Goal: Transaction & Acquisition: Book appointment/travel/reservation

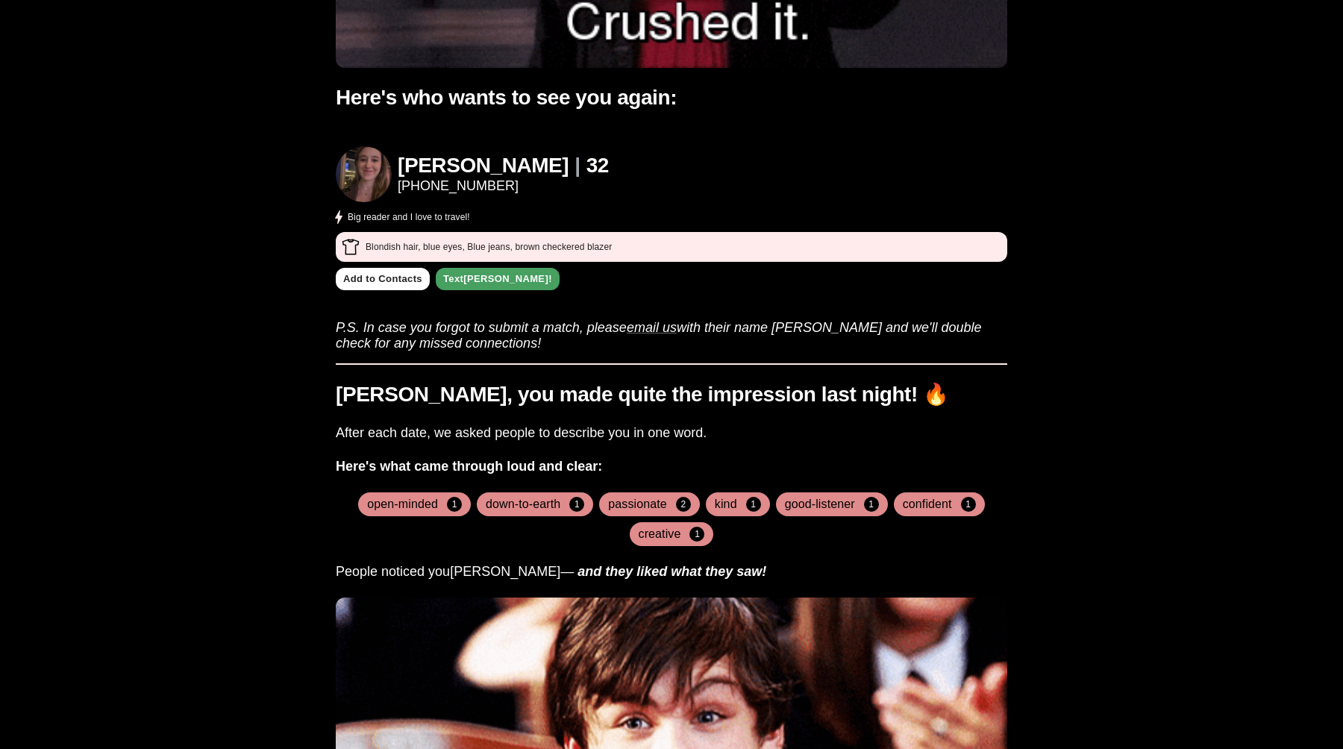
scroll to position [440, 0]
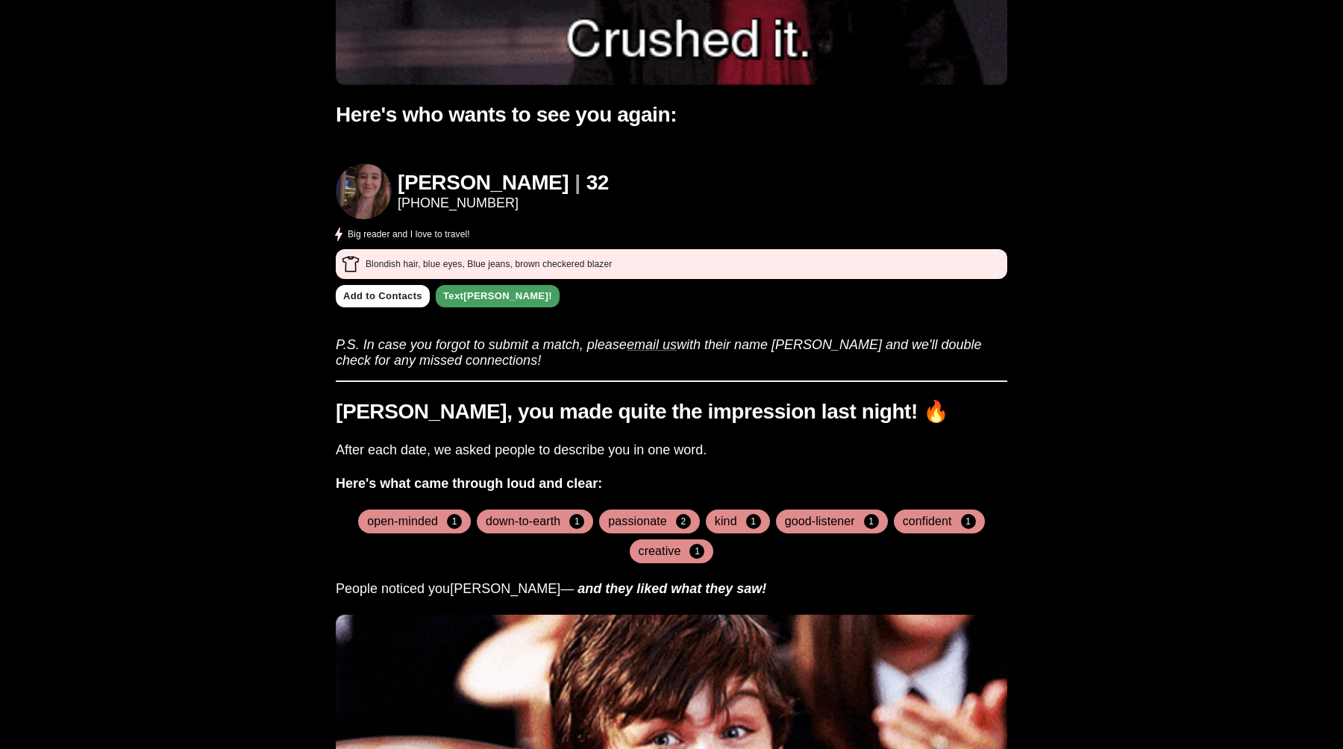
click at [428, 514] on h4 "open-minded" at bounding box center [402, 521] width 71 height 15
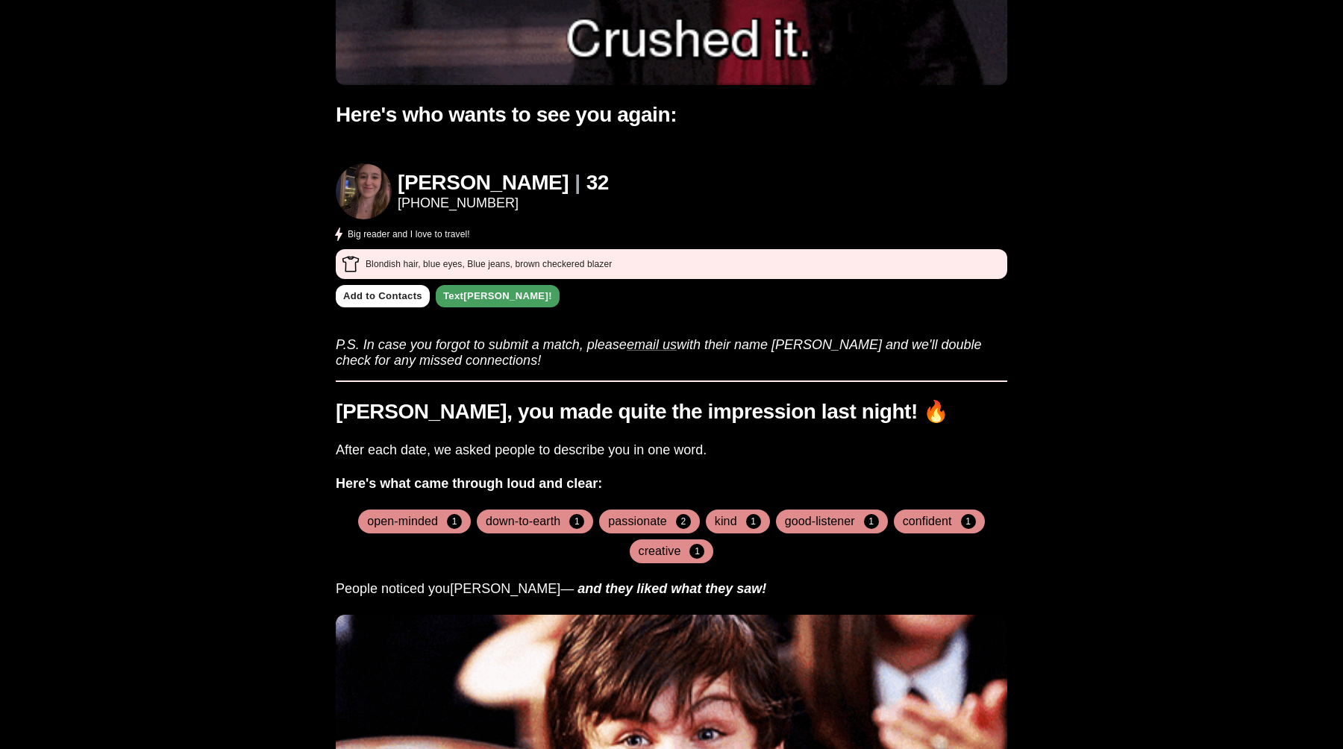
click at [533, 514] on h4 "down-to-earth" at bounding box center [523, 521] width 75 height 15
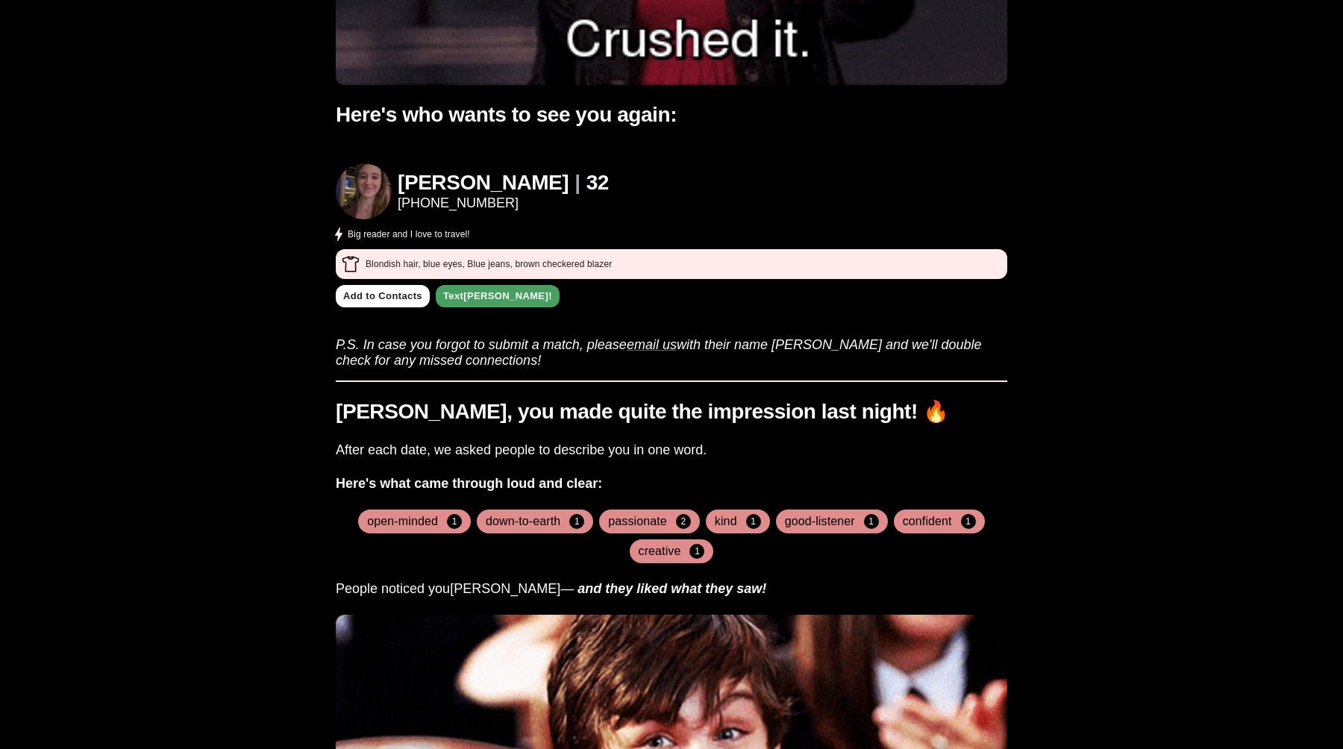
click at [655, 514] on h4 "passionate" at bounding box center [637, 521] width 59 height 15
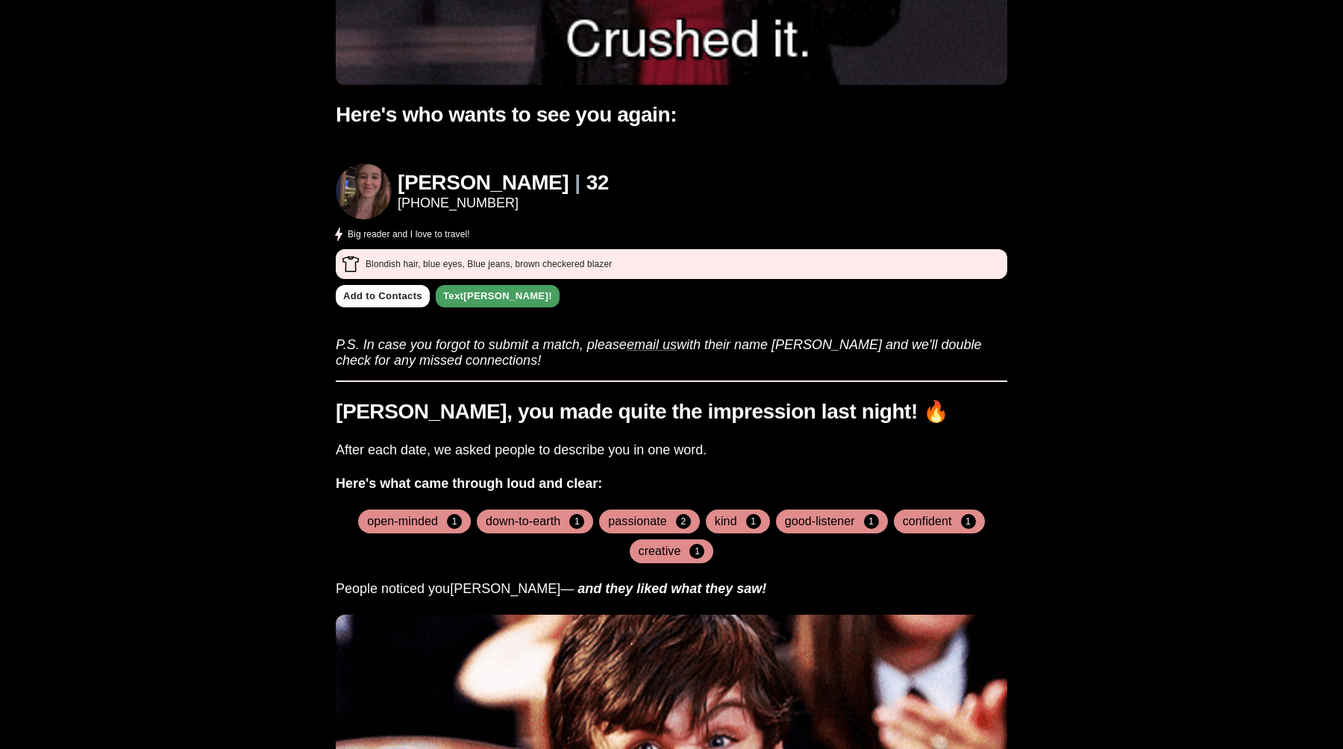
click at [723, 514] on h4 "kind" at bounding box center [726, 521] width 22 height 15
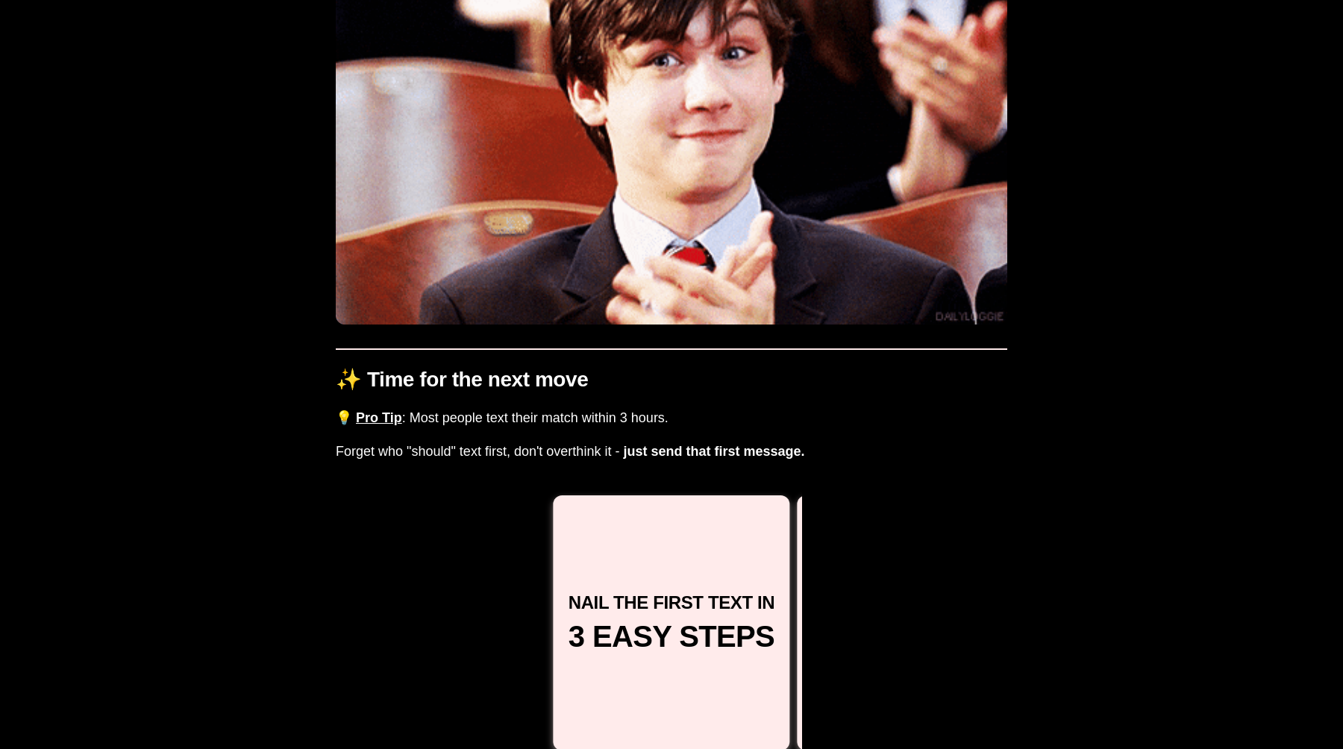
scroll to position [1275, 0]
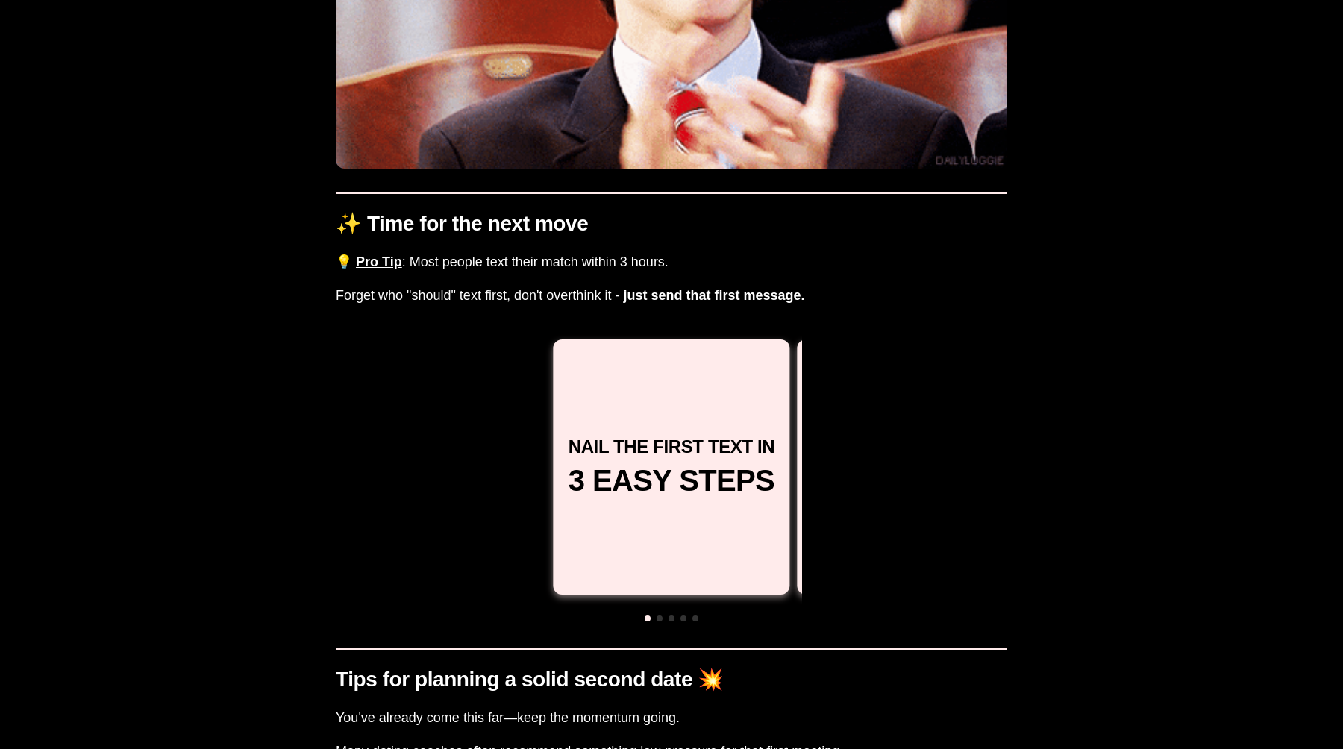
click at [660, 616] on span at bounding box center [660, 619] width 6 height 6
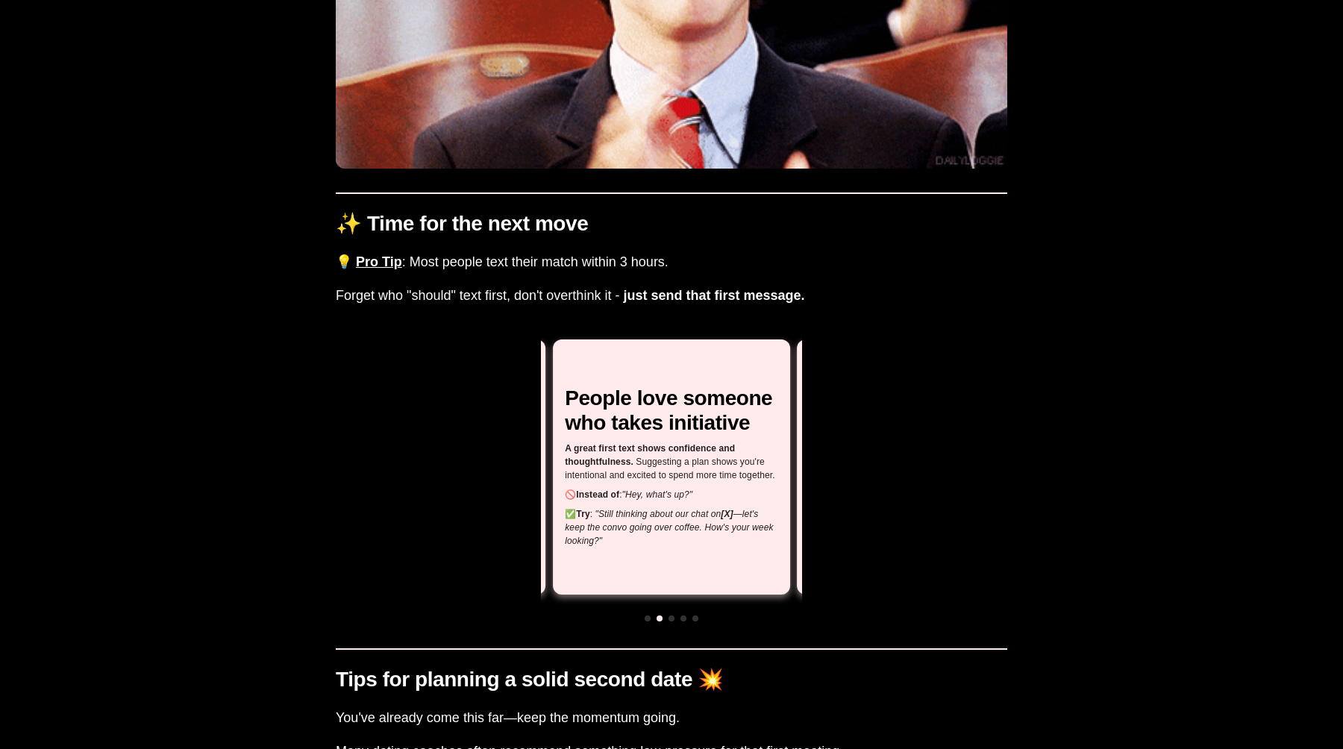
click at [672, 616] on span at bounding box center [672, 619] width 6 height 6
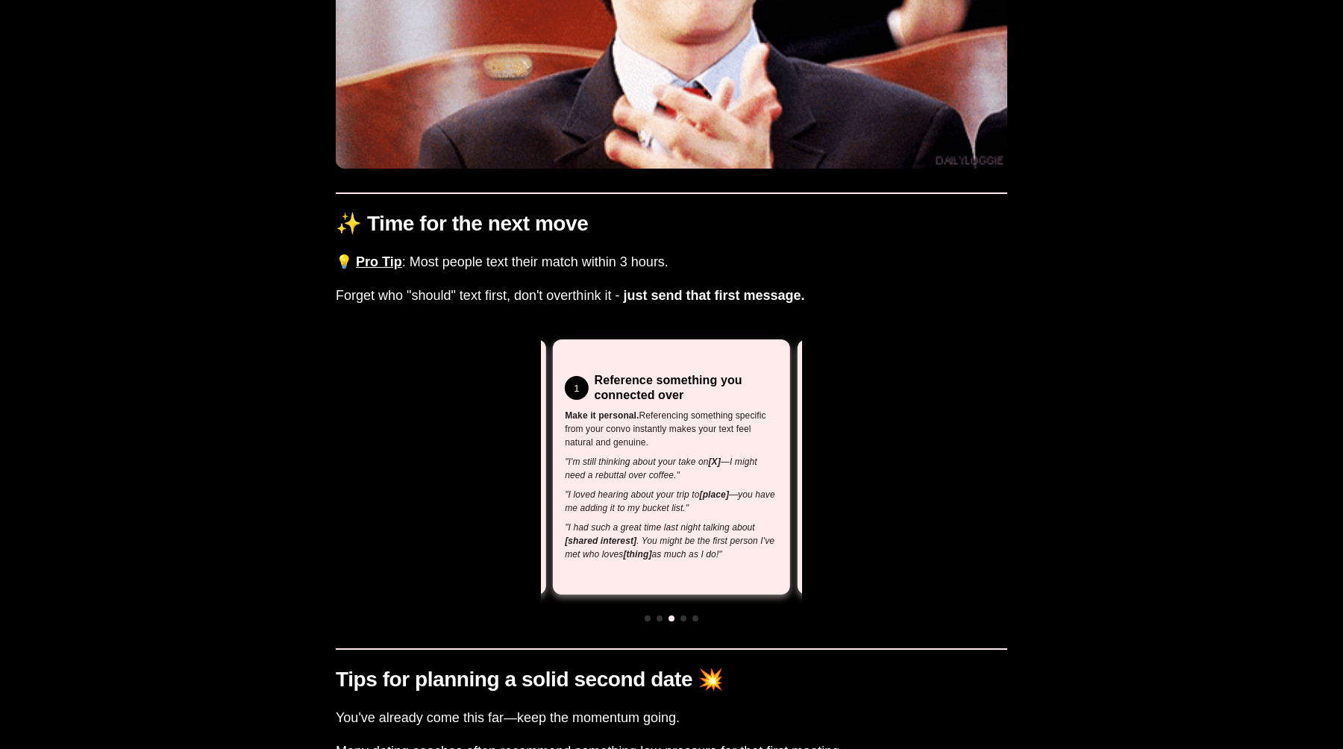
click at [682, 616] on span at bounding box center [684, 619] width 6 height 6
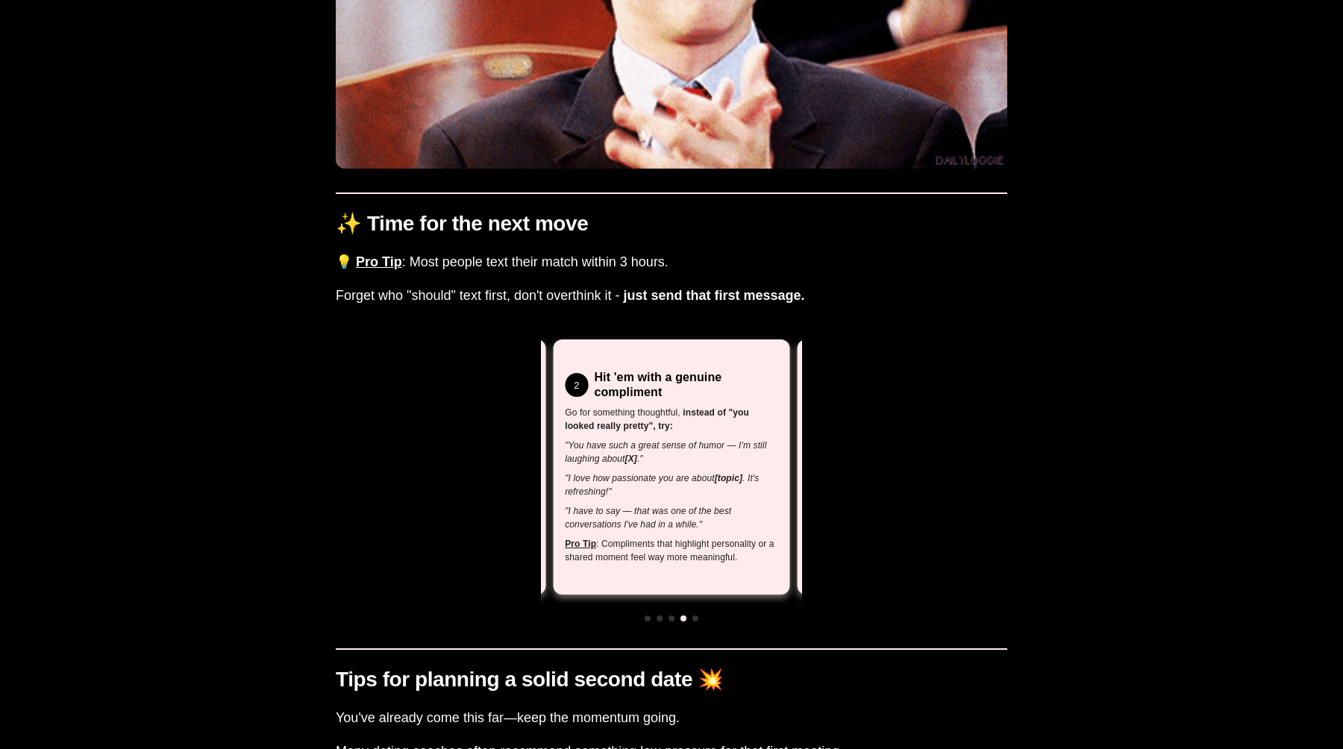
click at [691, 611] on div at bounding box center [671, 617] width 261 height 13
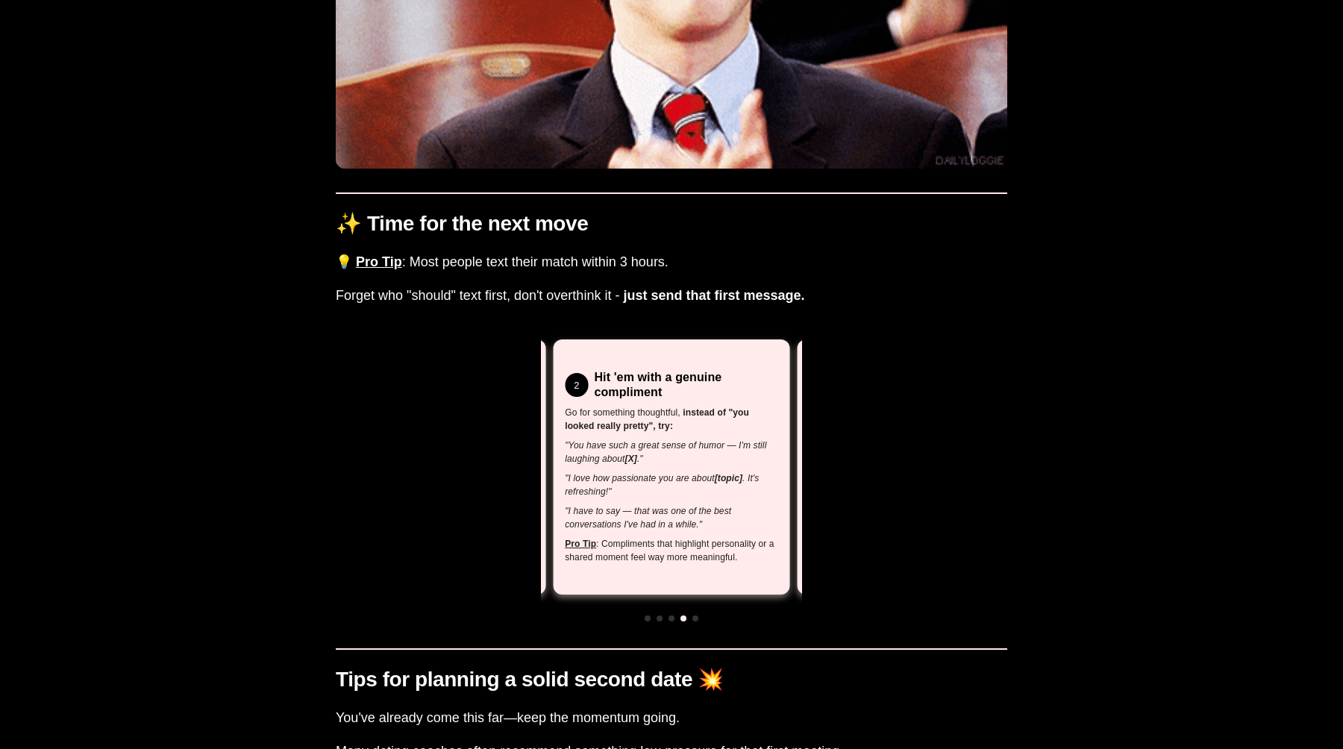
click at [693, 616] on span at bounding box center [696, 619] width 6 height 6
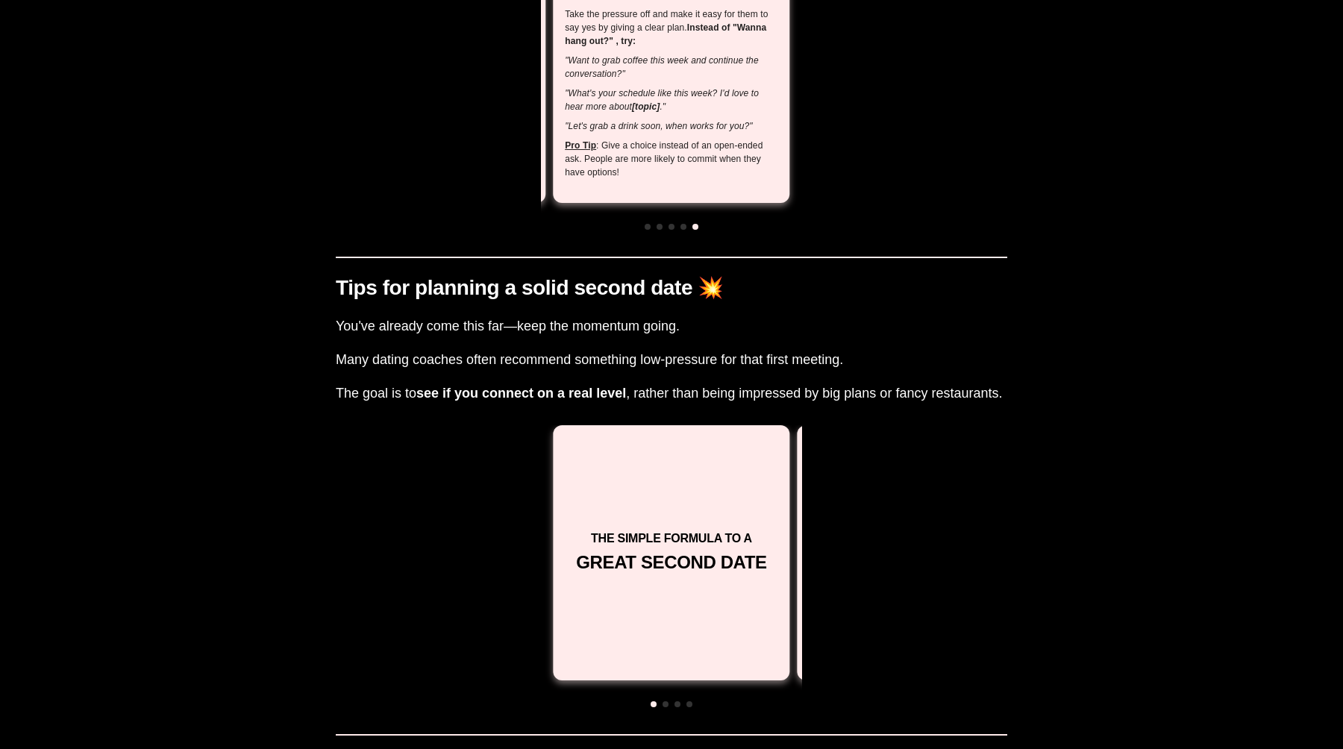
scroll to position [1787, 0]
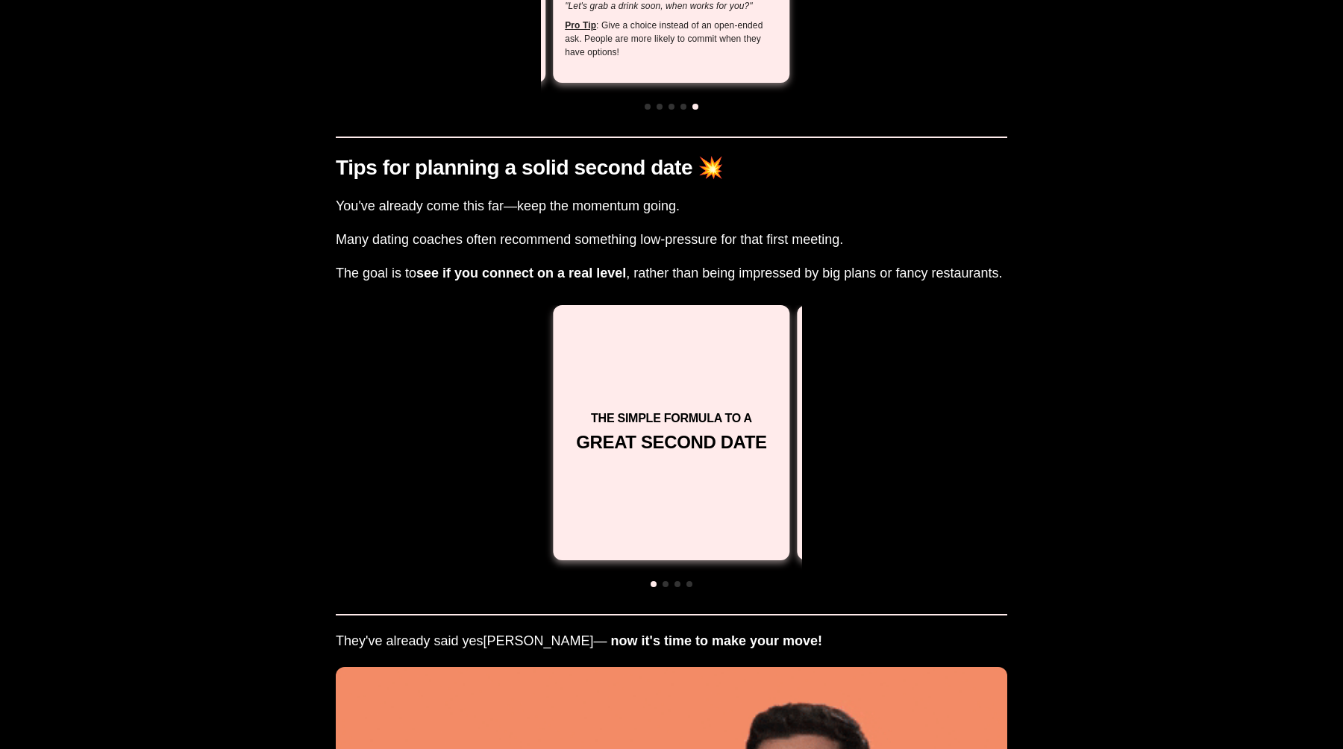
click at [663, 577] on div at bounding box center [671, 583] width 261 height 13
click at [664, 581] on span at bounding box center [666, 584] width 6 height 6
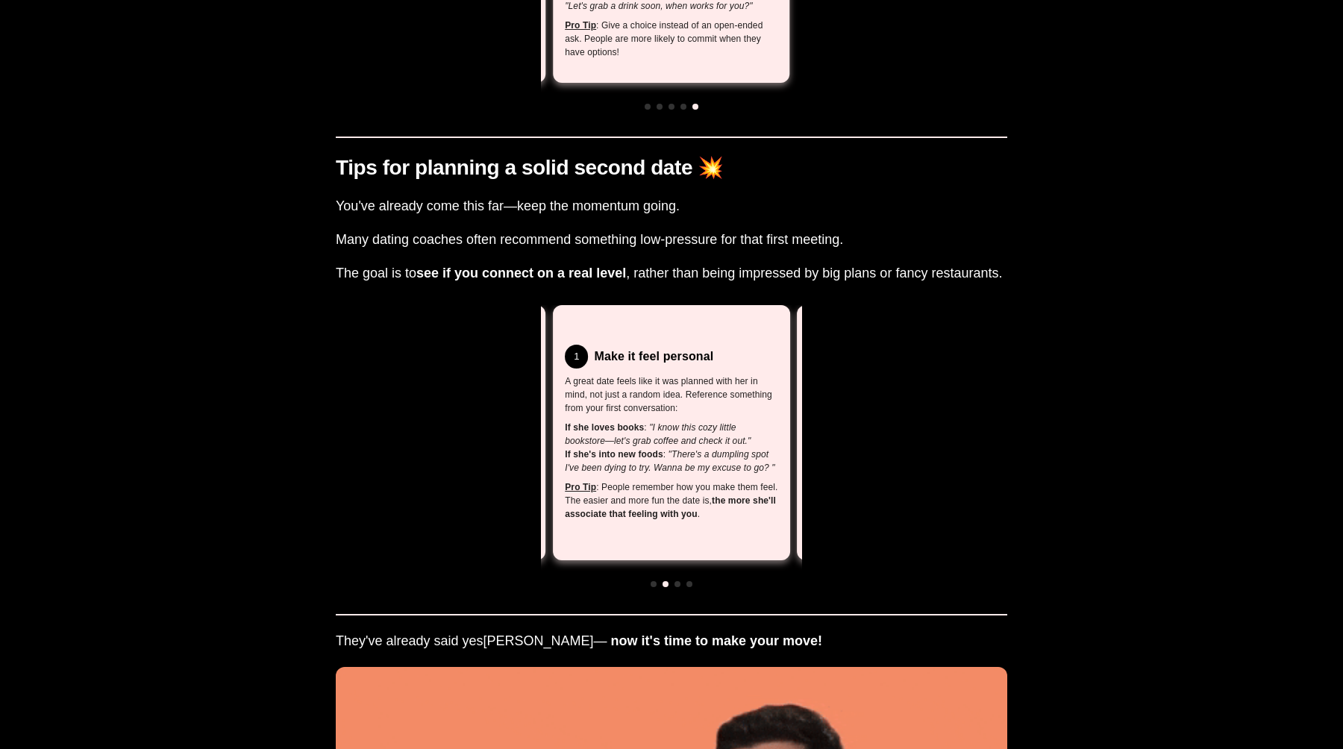
click at [678, 581] on span at bounding box center [678, 584] width 6 height 6
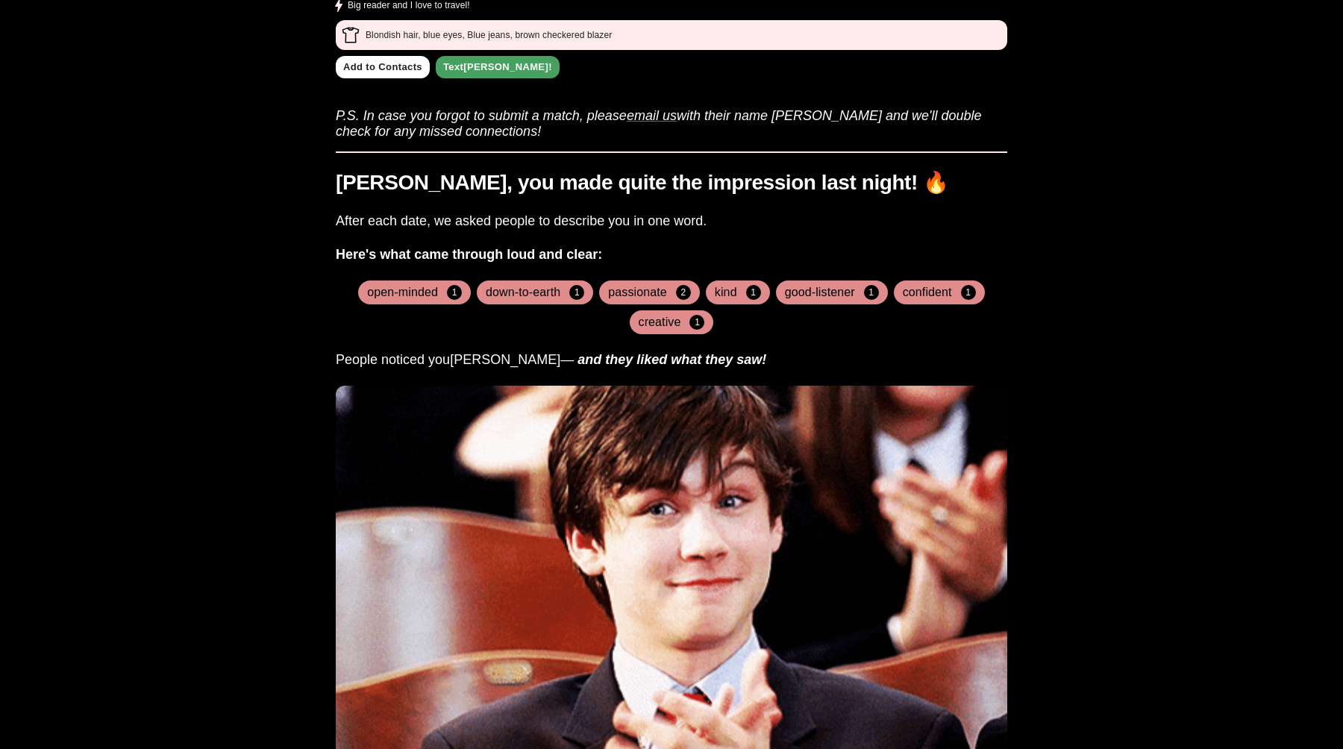
scroll to position [0, 0]
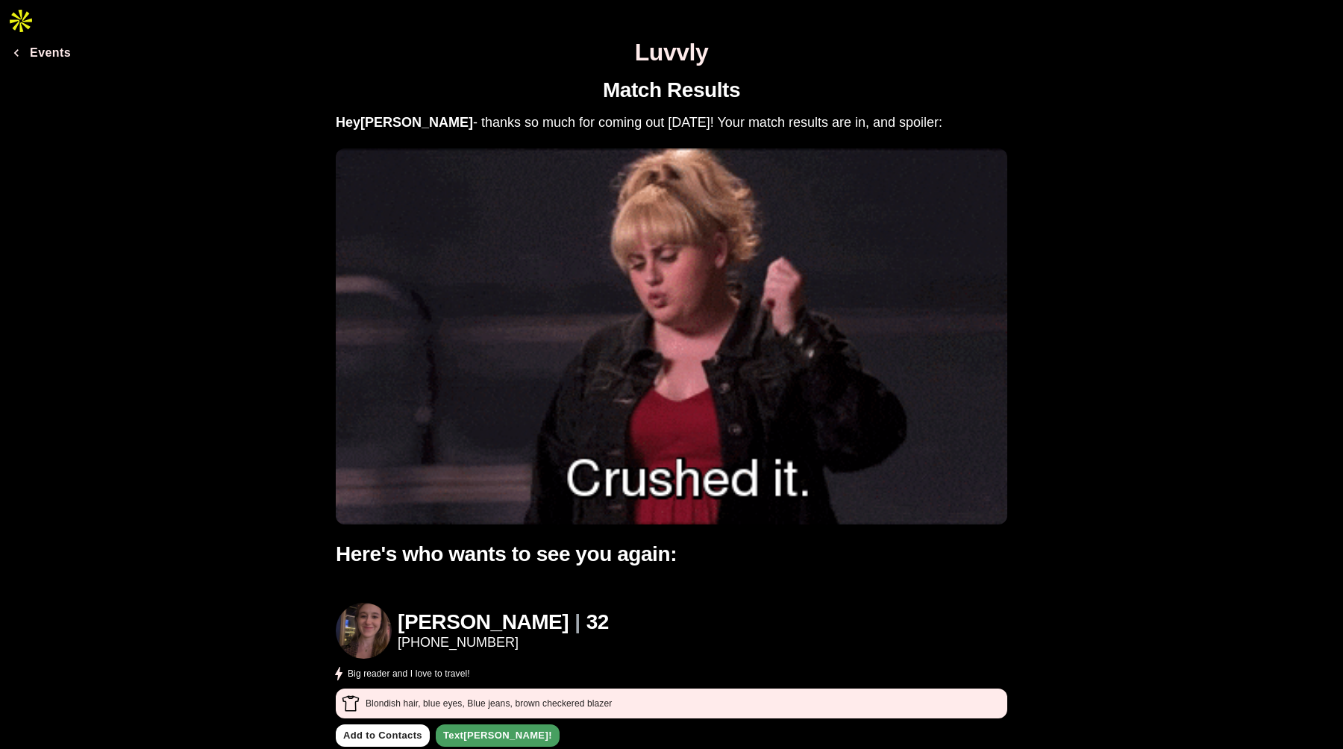
click at [441, 635] on link "(317) 605-7747" at bounding box center [503, 643] width 211 height 16
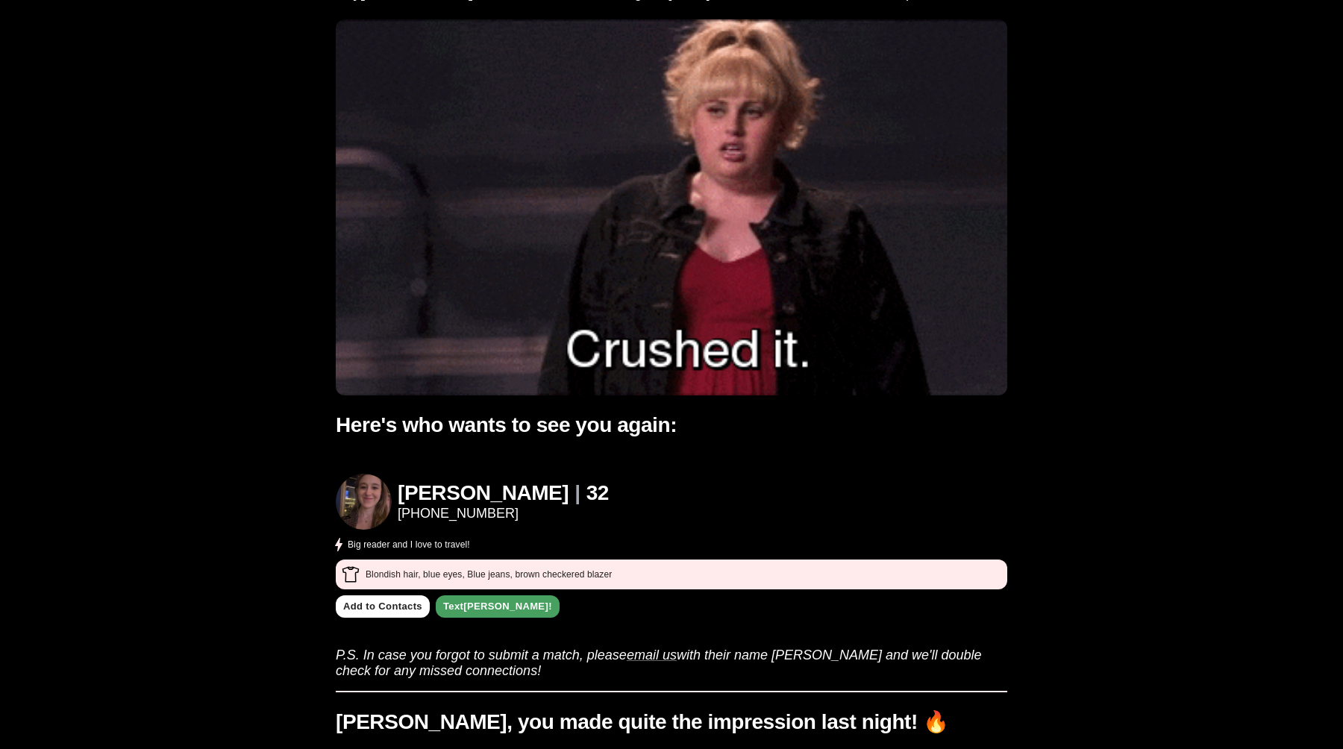
scroll to position [202, 0]
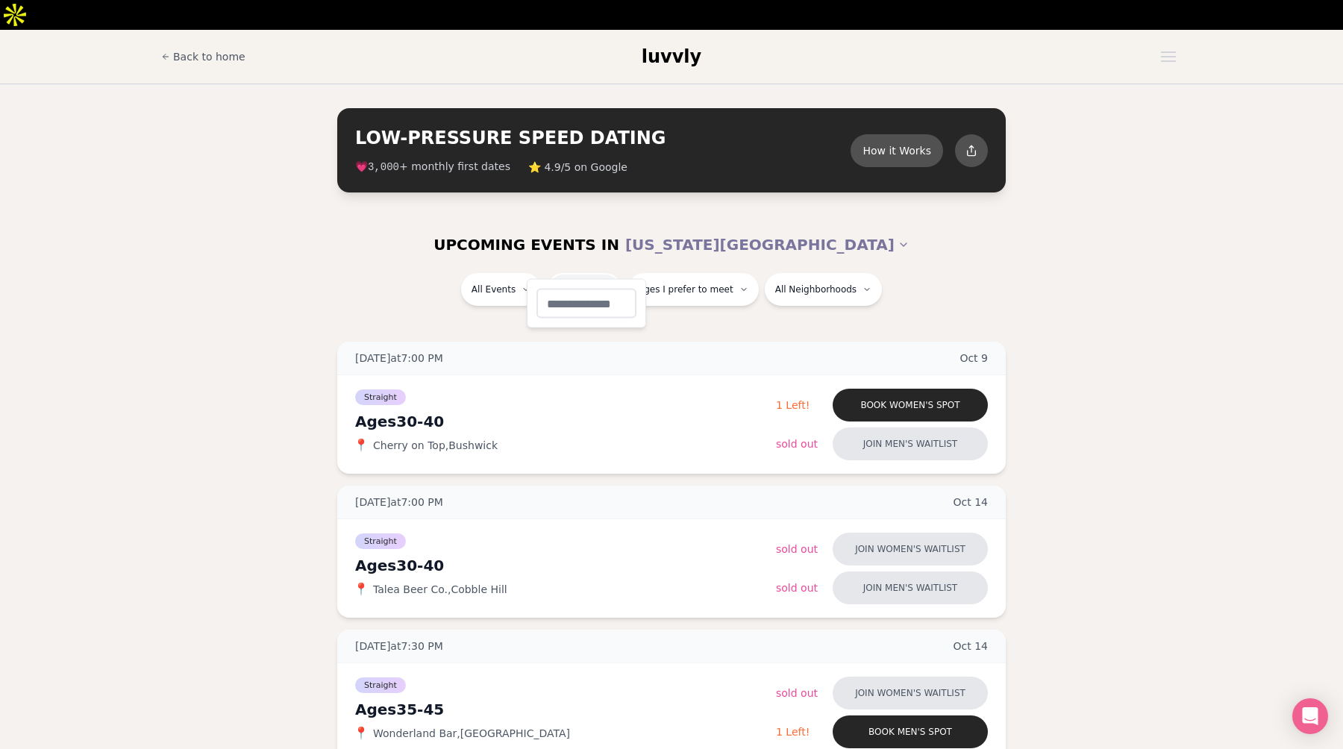
type input "**"
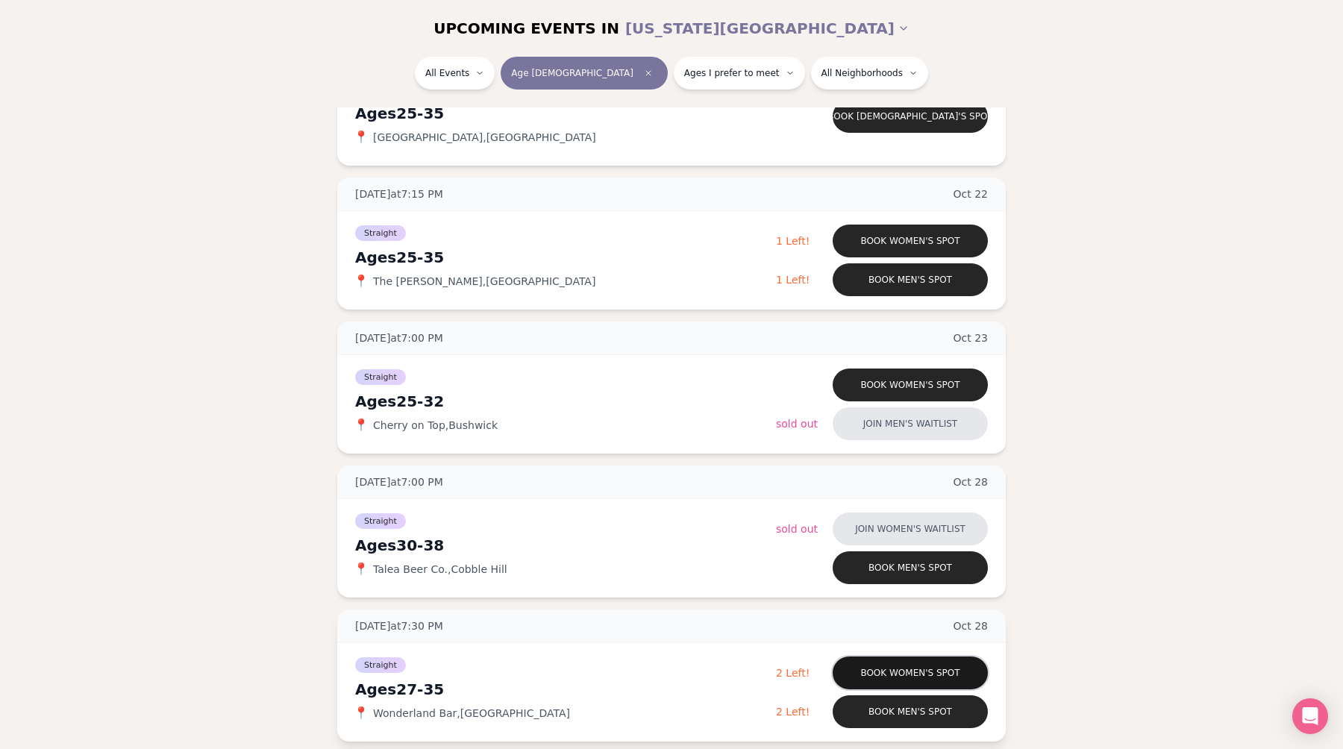
scroll to position [1830, 0]
